Goal: Transaction & Acquisition: Obtain resource

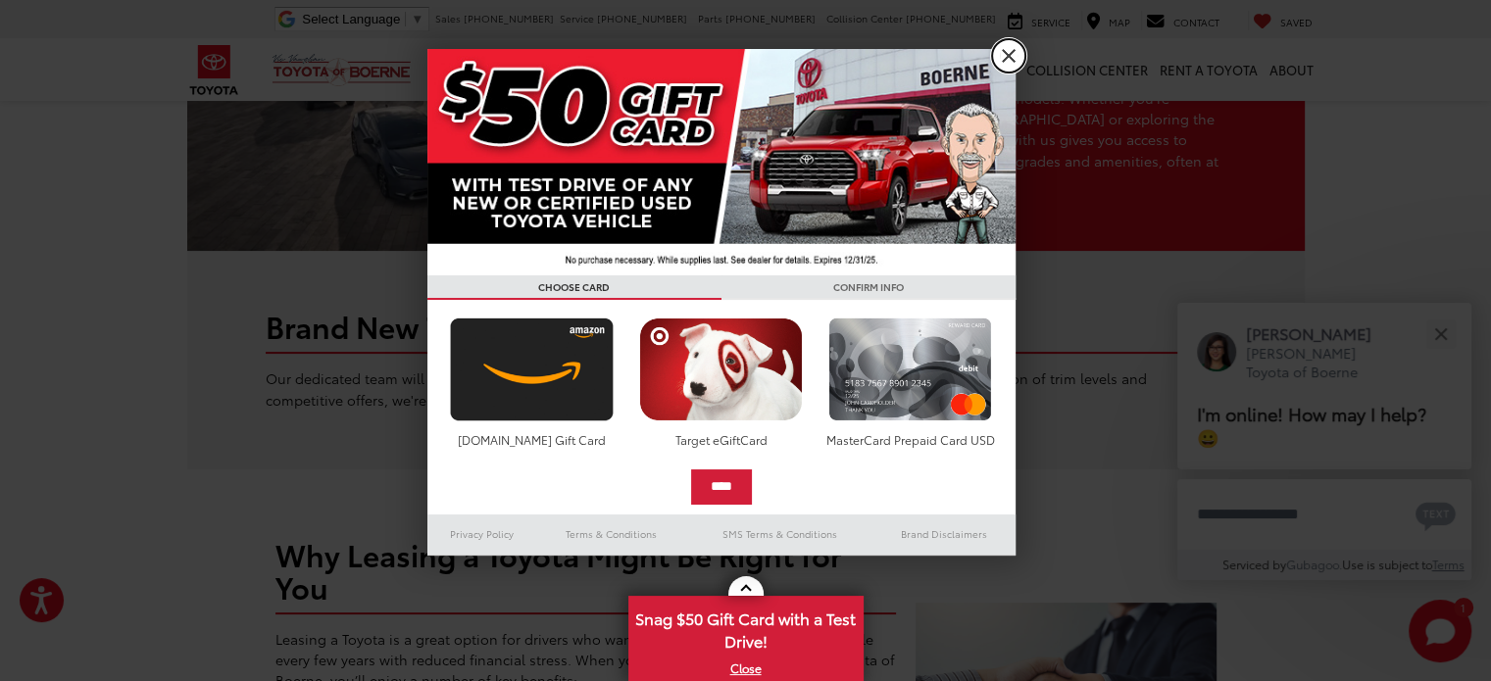
click at [1016, 60] on link "X" at bounding box center [1008, 55] width 33 height 33
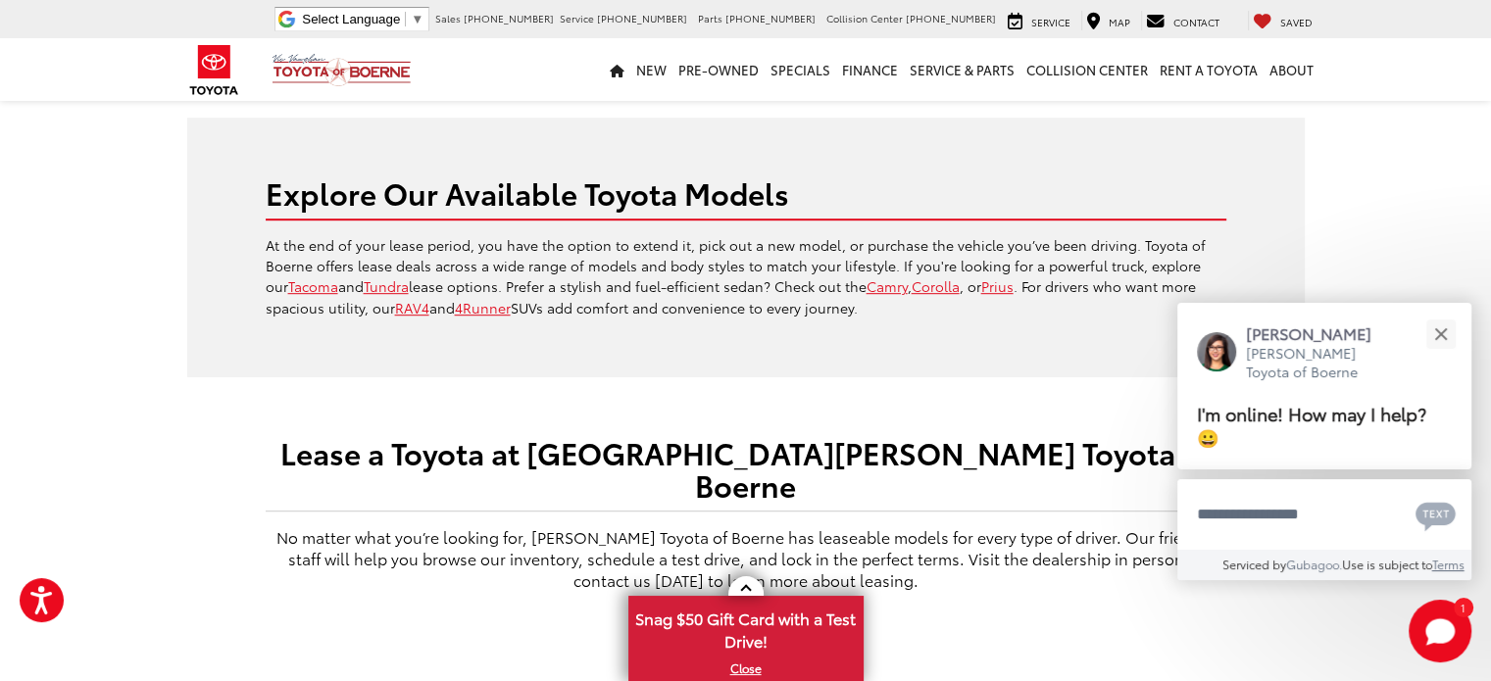
scroll to position [961, 0]
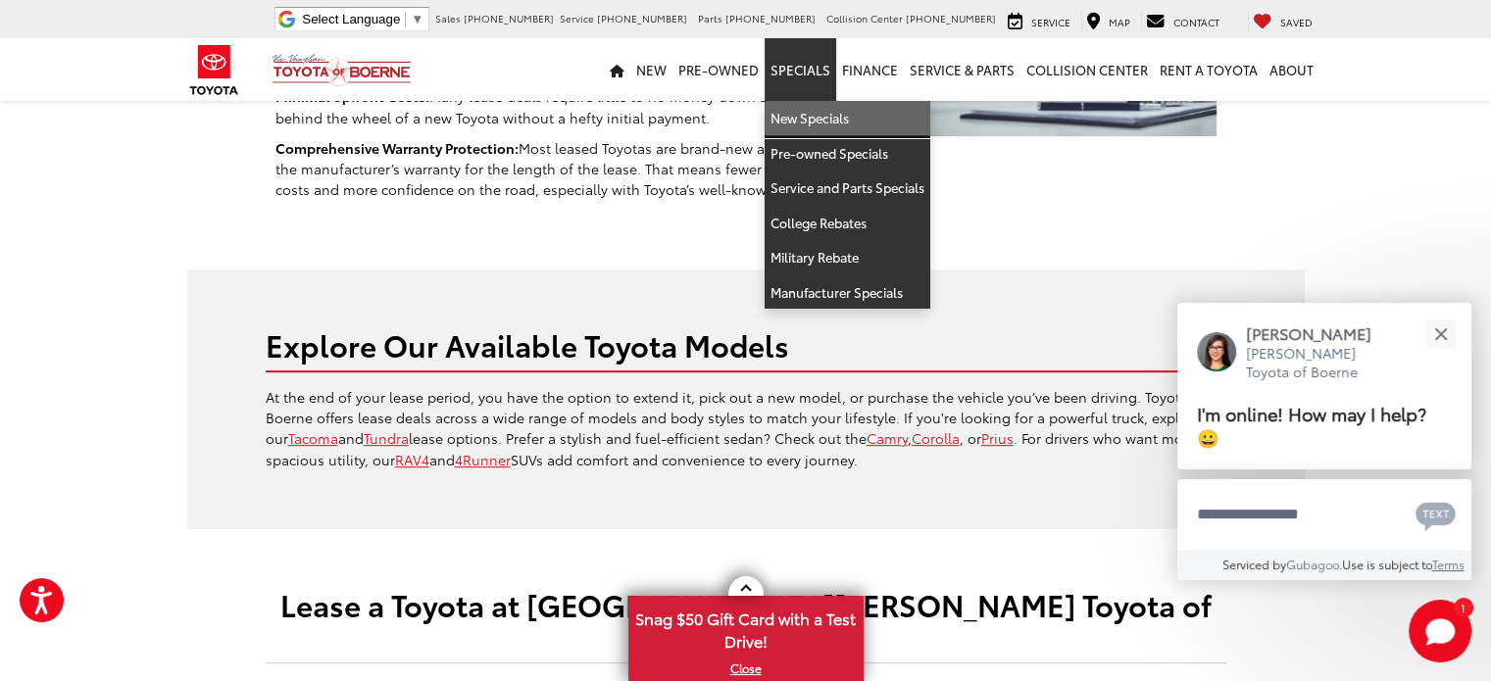
click at [817, 111] on link "New Specials" at bounding box center [848, 118] width 166 height 35
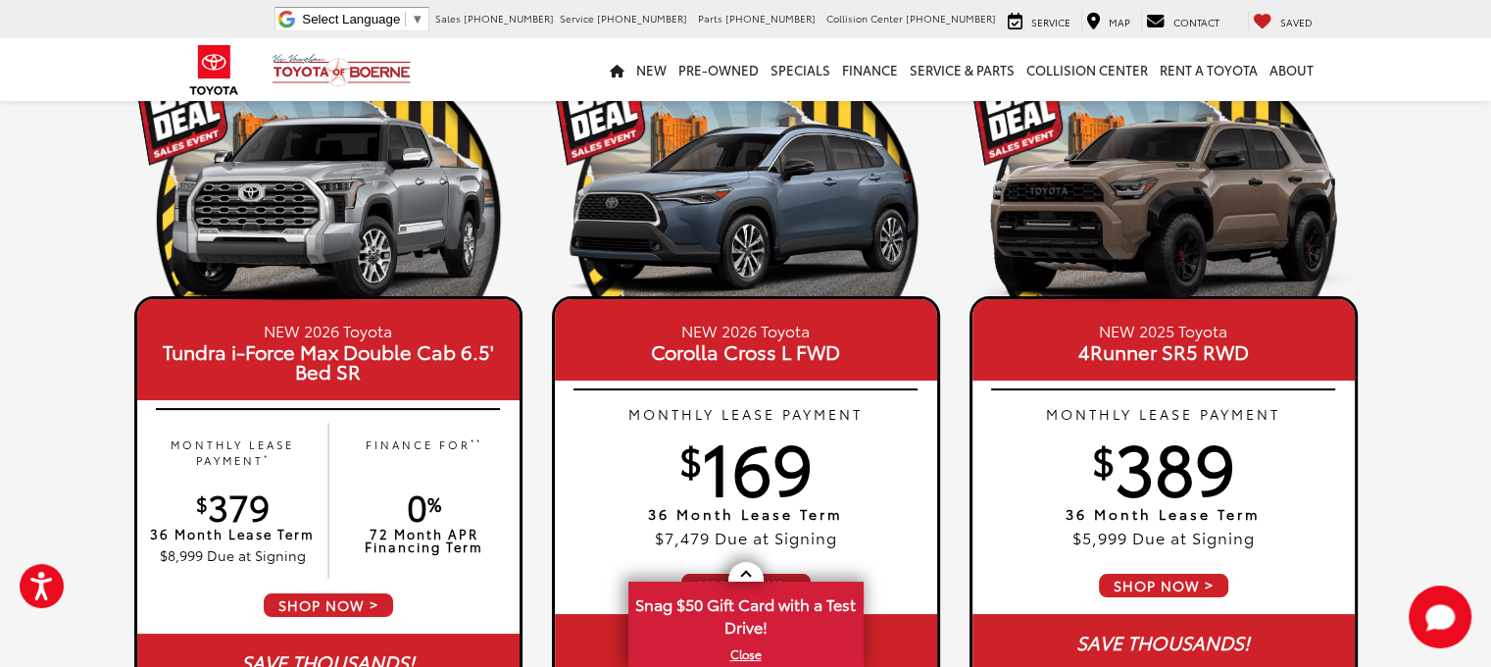
scroll to position [196, 0]
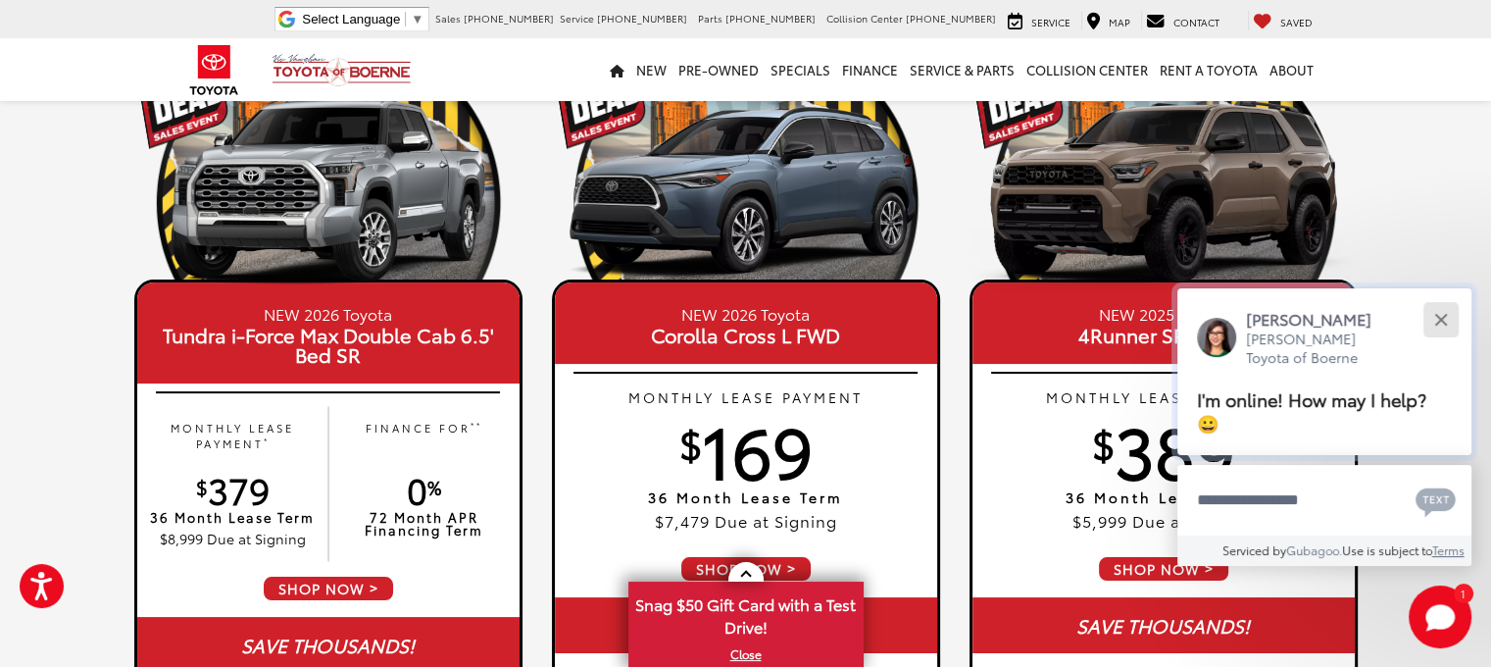
click at [1439, 321] on div "Close" at bounding box center [1440, 319] width 13 height 13
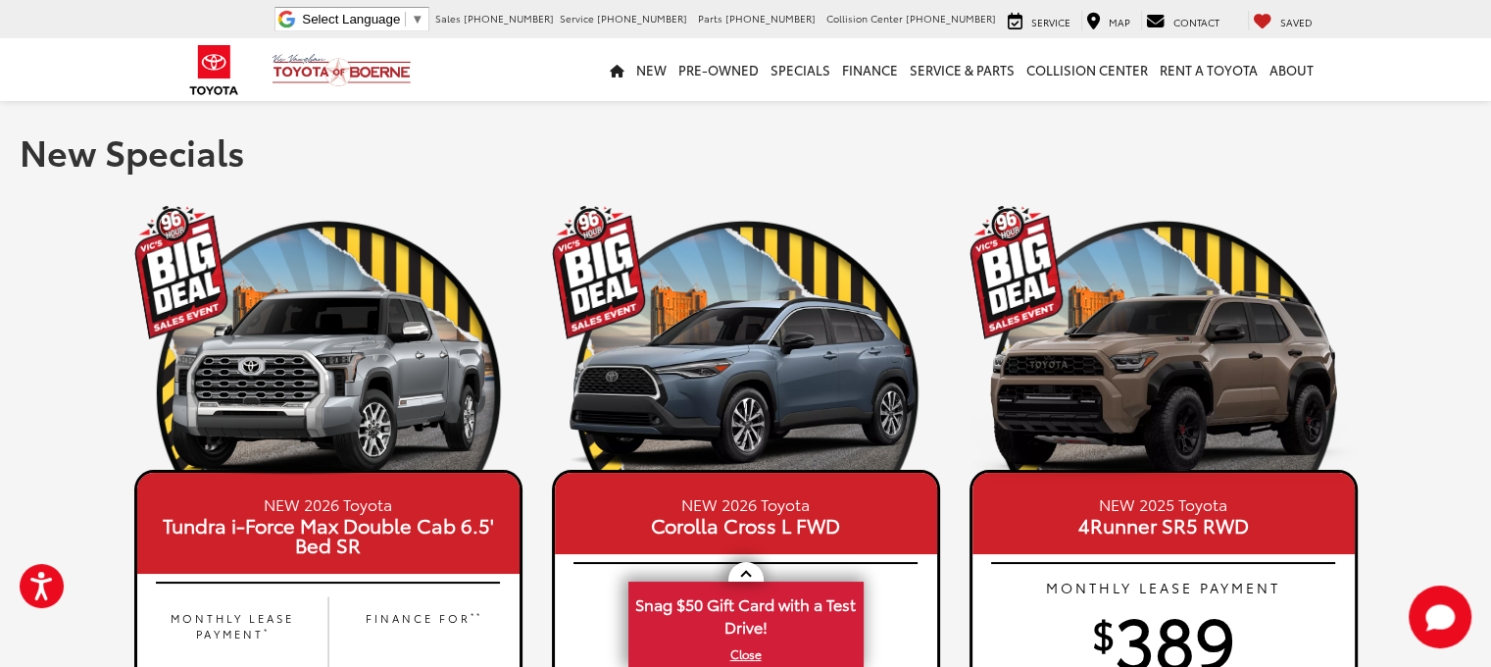
scroll to position [0, 0]
